Goal: Task Accomplishment & Management: Manage account settings

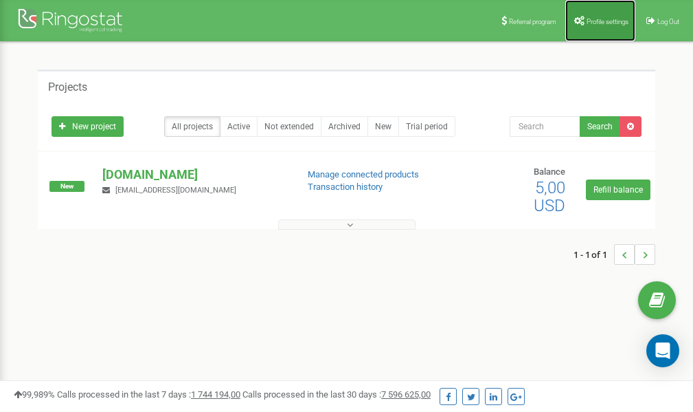
click at [602, 20] on span "Profile settings" at bounding box center [608, 22] width 42 height 8
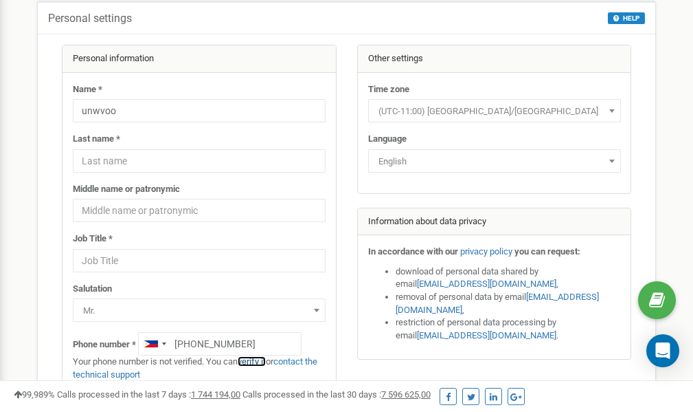
click at [262, 360] on link "verify it" at bounding box center [252, 361] width 28 height 10
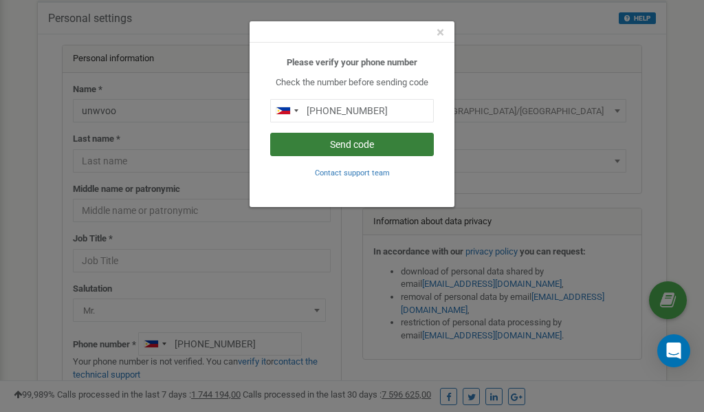
click at [370, 145] on button "Send code" at bounding box center [352, 144] width 164 height 23
